Goal: Information Seeking & Learning: Learn about a topic

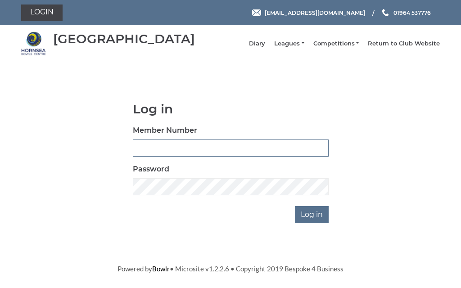
click at [205, 156] on input "Member Number" at bounding box center [231, 148] width 196 height 17
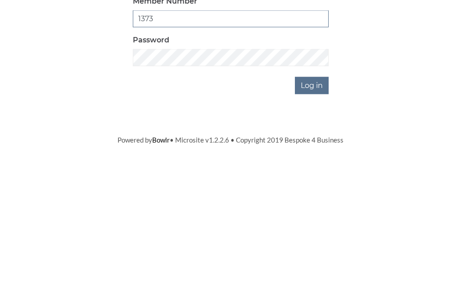
type input "1373"
click at [324, 206] on input "Log in" at bounding box center [312, 214] width 34 height 17
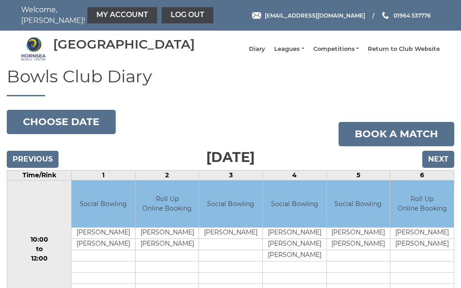
click at [304, 53] on link "Leagues" at bounding box center [289, 49] width 30 height 8
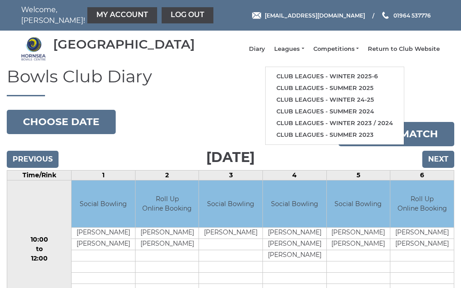
click at [347, 81] on link "Club leagues - Winter 2025-6" at bounding box center [335, 77] width 138 height 12
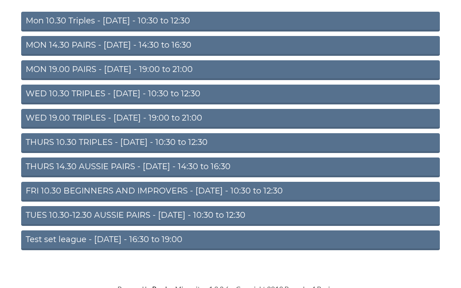
scroll to position [119, 0]
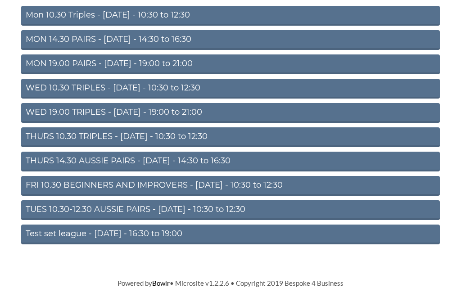
click at [158, 211] on link "TUES 10.30-12.30 AUSSIE PAIRS - Tuesday - 10:30 to 12:30" at bounding box center [230, 211] width 419 height 20
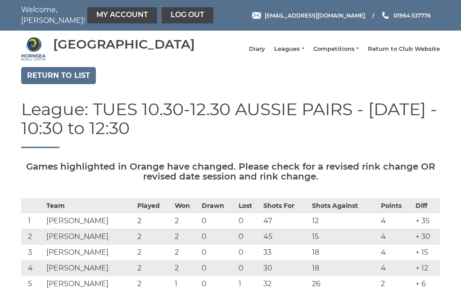
click at [304, 53] on link "Leagues" at bounding box center [289, 49] width 30 height 8
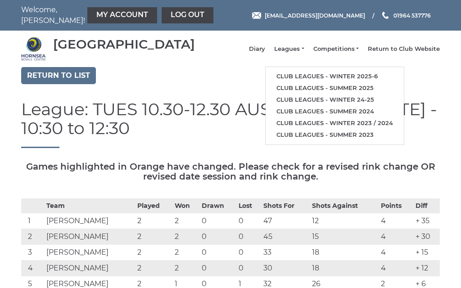
click at [333, 81] on link "Club leagues - Winter 2025-6" at bounding box center [335, 77] width 138 height 12
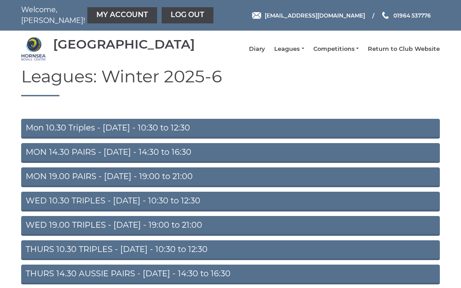
click at [142, 134] on link "Mon 10.30 Triples - Monday - 10:30 to 12:30" at bounding box center [230, 129] width 419 height 20
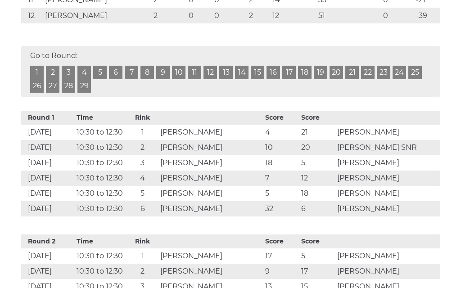
scroll to position [355, 0]
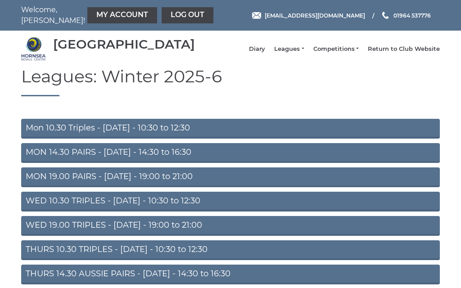
click at [133, 160] on link "MON 14.30 PAIRS - [DATE] - 14:30 to 16:30" at bounding box center [230, 153] width 419 height 20
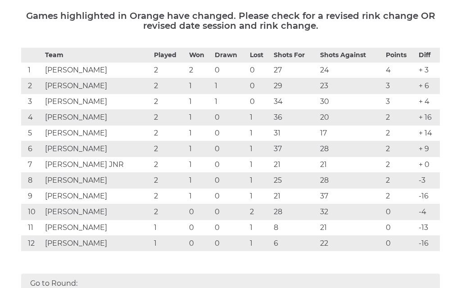
scroll to position [126, 0]
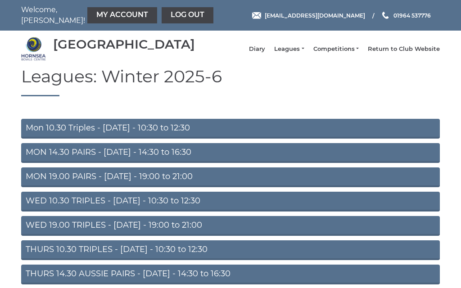
click at [158, 183] on link "MON 19.00 PAIRS - [DATE] - 19:00 to 21:00" at bounding box center [230, 178] width 419 height 20
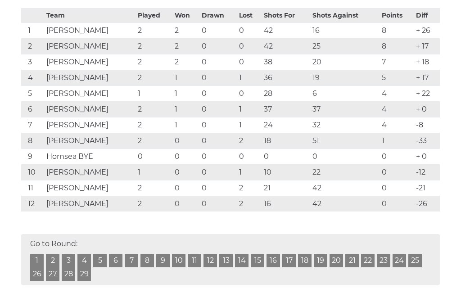
scroll to position [176, 0]
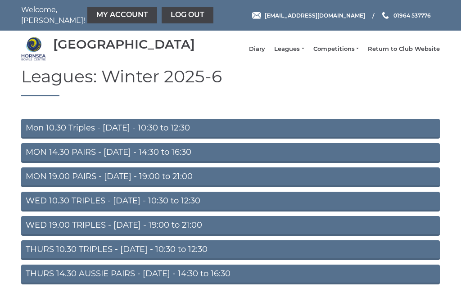
click at [141, 208] on link "WED 10.30 TRIPLES - [DATE] - 10:30 to 12:30" at bounding box center [230, 202] width 419 height 20
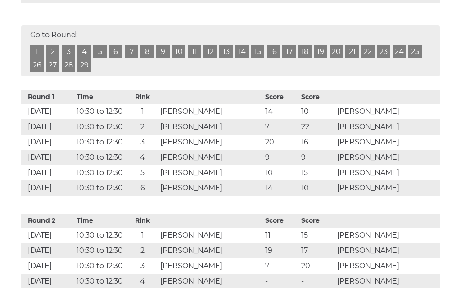
scroll to position [368, 0]
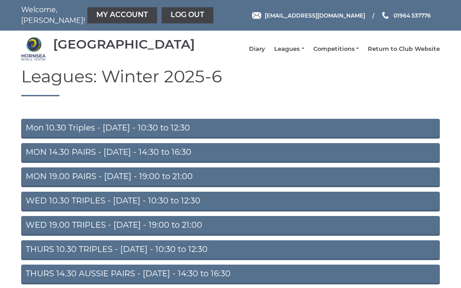
click at [188, 208] on link "WED 10.30 TRIPLES - Wednesday - 10:30 to 12:30" at bounding box center [230, 202] width 419 height 20
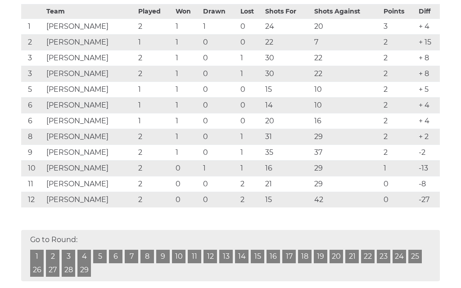
scroll to position [194, 0]
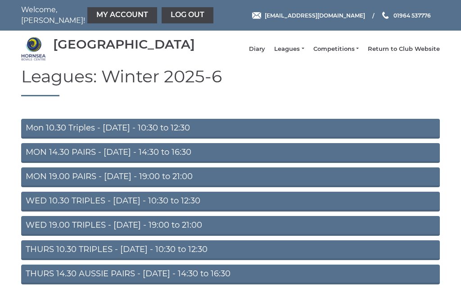
click at [143, 233] on link "WED 19.00 TRIPLES - [DATE] - 19:00 to 21:00" at bounding box center [230, 226] width 419 height 20
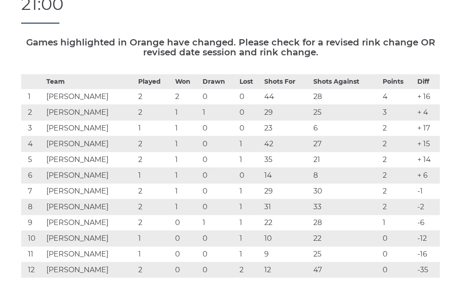
scroll to position [109, 0]
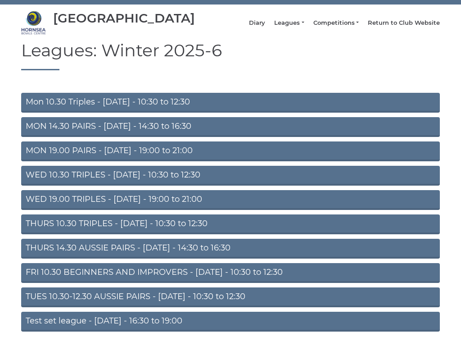
scroll to position [27, 0]
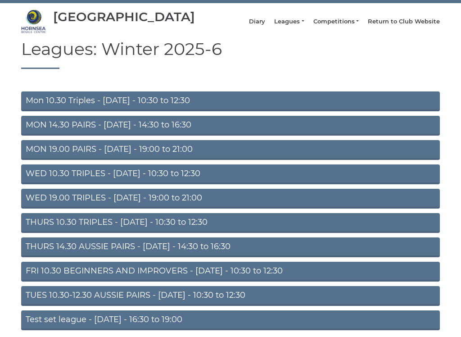
click at [128, 231] on link "THURS 10.30 TRIPLES - [DATE] - 10:30 to 12:30" at bounding box center [230, 224] width 419 height 20
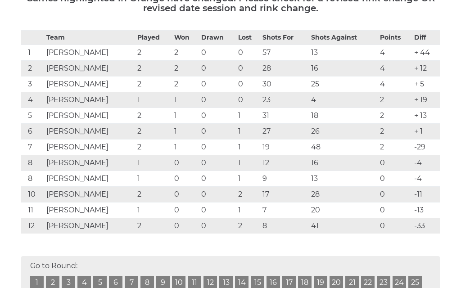
scroll to position [155, 0]
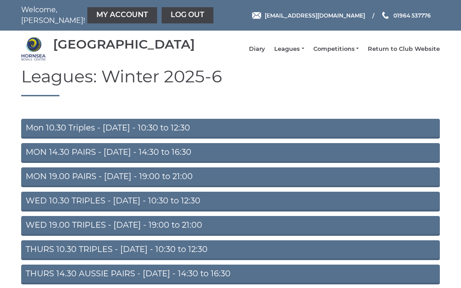
scroll to position [56, 0]
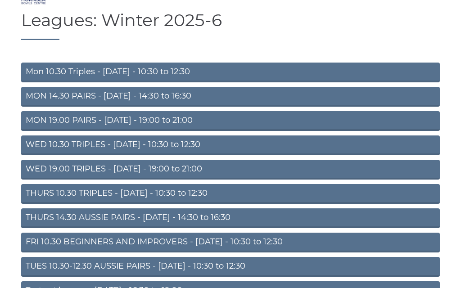
click at [147, 223] on link "THURS 14.30 AUSSIE PAIRS - [DATE] - 14:30 to 16:30" at bounding box center [230, 219] width 419 height 20
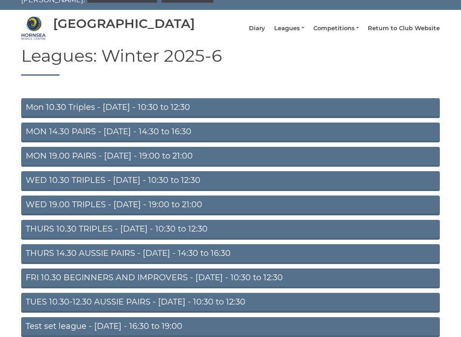
scroll to position [42, 0]
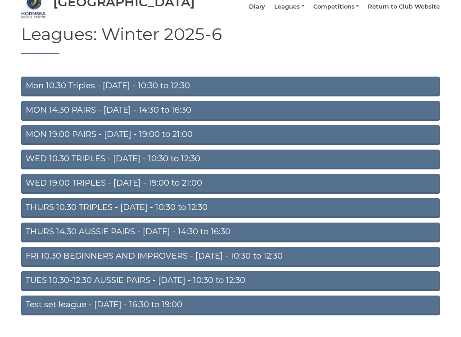
click at [147, 266] on link "FRI 10.30 BEGINNERS AND IMPROVERS - [DATE] - 10:30 to 12:30" at bounding box center [230, 257] width 419 height 20
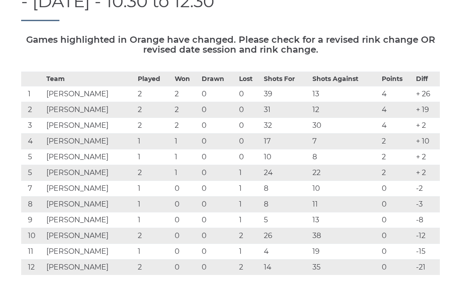
scroll to position [118, 0]
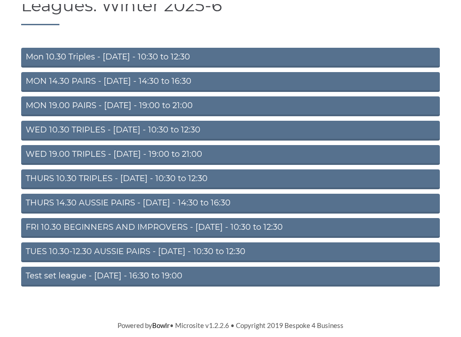
scroll to position [71, 0]
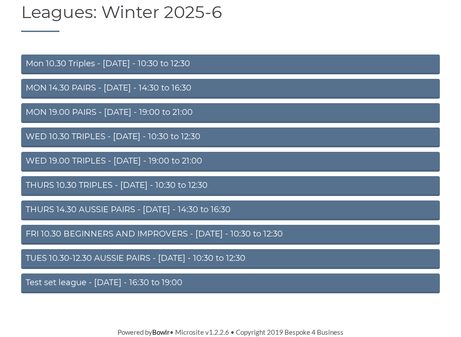
click at [142, 262] on link "TUES 10.30-12.30 AUSSIE PAIRS - Tuesday - 10:30 to 12:30" at bounding box center [230, 259] width 419 height 20
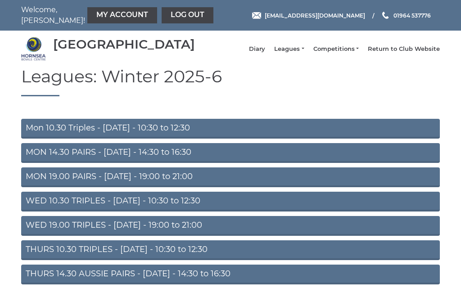
click at [158, 161] on link "MON 14.30 PAIRS - [DATE] - 14:30 to 16:30" at bounding box center [230, 153] width 419 height 20
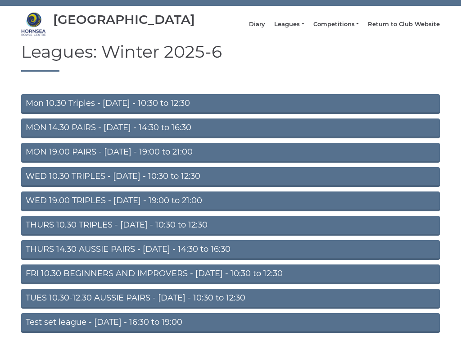
scroll to position [26, 0]
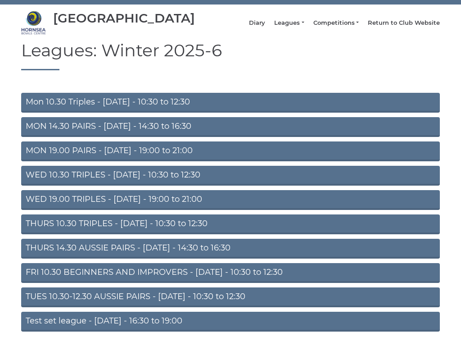
click at [139, 154] on link "MON 19.00 PAIRS - Monday - 19:00 to 21:00" at bounding box center [230, 152] width 419 height 20
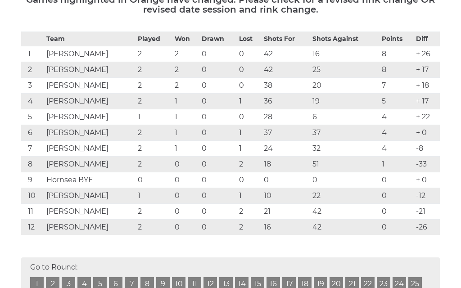
scroll to position [158, 0]
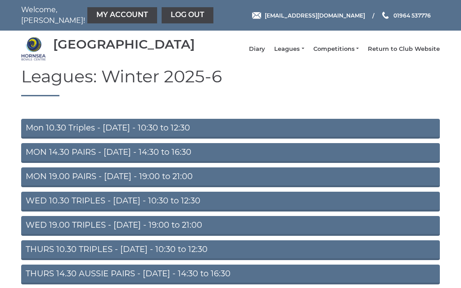
scroll to position [55, 0]
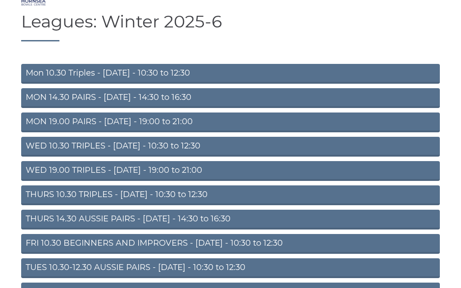
click at [123, 105] on link "MON 14.30 PAIRS - Monday - 14:30 to 16:30" at bounding box center [230, 98] width 419 height 20
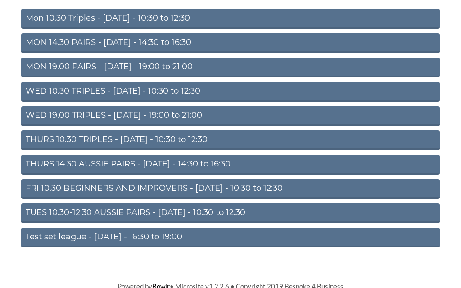
scroll to position [119, 0]
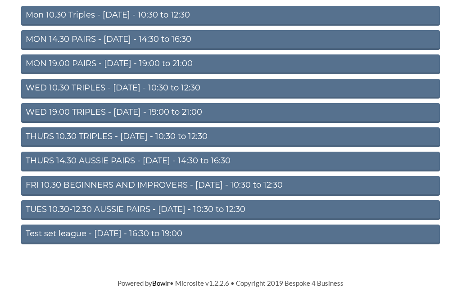
click at [144, 212] on link "TUES 10.30-12.30 AUSSIE PAIRS - [DATE] - 10:30 to 12:30" at bounding box center [230, 211] width 419 height 20
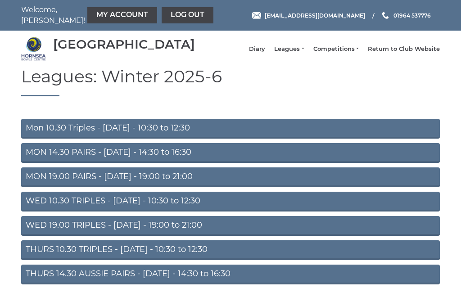
scroll to position [119, 0]
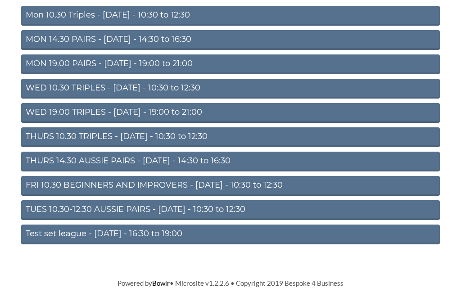
click at [184, 41] on link "MON 14.30 PAIRS - [DATE] - 14:30 to 16:30" at bounding box center [230, 40] width 419 height 20
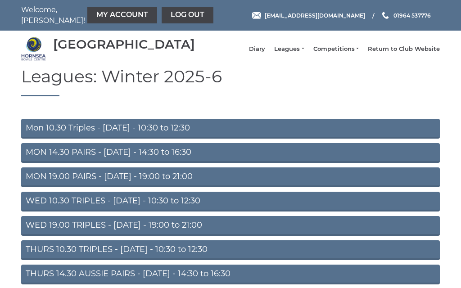
scroll to position [119, 0]
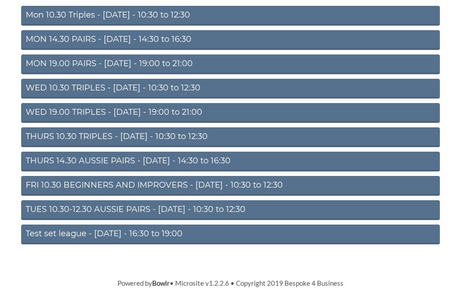
click at [150, 36] on link "MON 14.30 PAIRS - Monday - 14:30 to 16:30" at bounding box center [230, 40] width 419 height 20
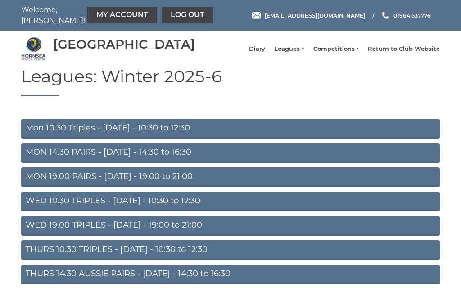
click at [130, 158] on link "MON 14.30 PAIRS - [DATE] - 14:30 to 16:30" at bounding box center [230, 153] width 419 height 20
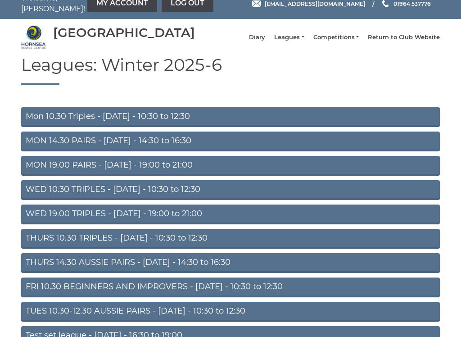
scroll to position [12, 0]
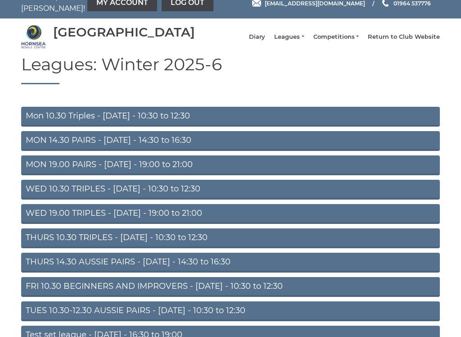
click at [169, 268] on link "THURS 14.30 AUSSIE PAIRS - [DATE] - 14:30 to 16:30" at bounding box center [230, 263] width 419 height 20
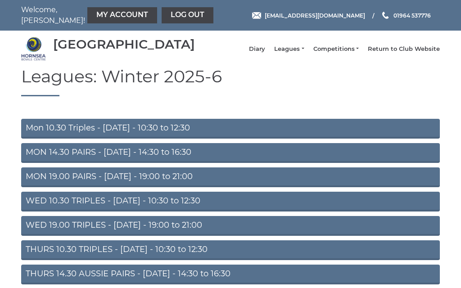
scroll to position [41, 0]
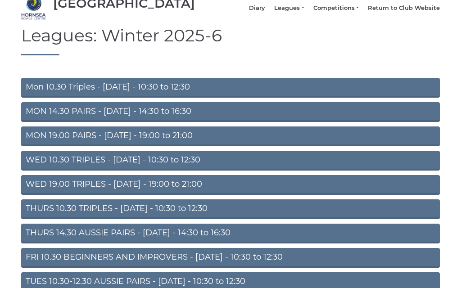
click at [132, 119] on link "MON 14.30 PAIRS - [DATE] - 14:30 to 16:30" at bounding box center [230, 112] width 419 height 20
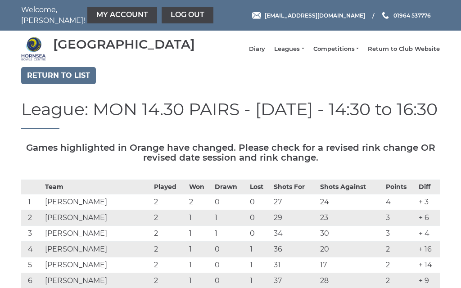
click at [101, 13] on link "My Account" at bounding box center [122, 15] width 70 height 16
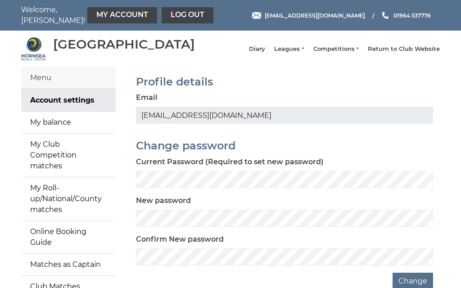
click at [74, 125] on link "My balance" at bounding box center [68, 123] width 95 height 22
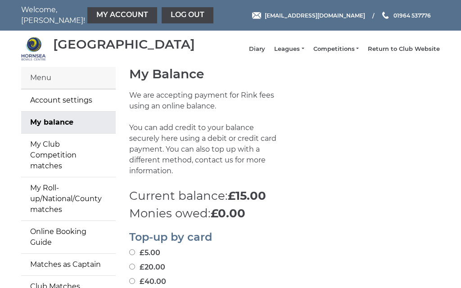
click at [163, 11] on link "Log out" at bounding box center [188, 15] width 52 height 16
